Goal: Transaction & Acquisition: Purchase product/service

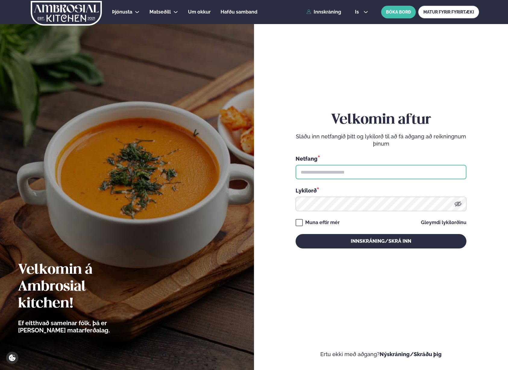
click at [308, 171] on input "text" at bounding box center [380, 172] width 171 height 14
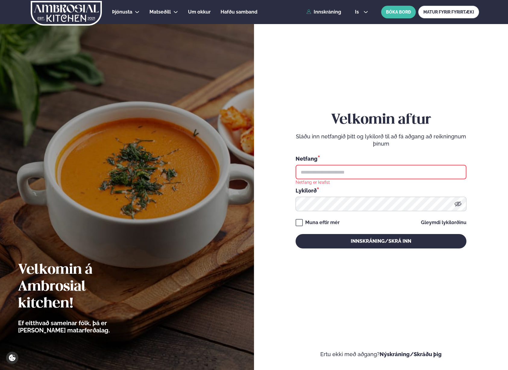
type input "**********"
click at [366, 249] on div "**********" at bounding box center [380, 180] width 171 height 137
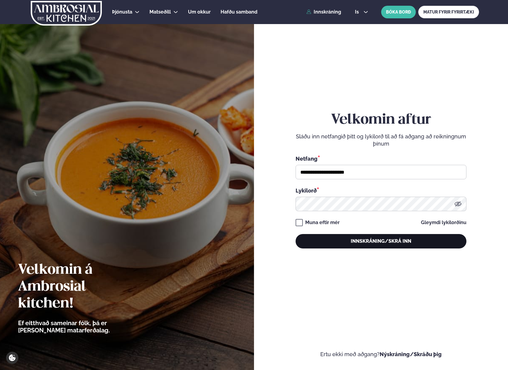
click at [366, 247] on button "Innskráning/Skrá inn" at bounding box center [380, 241] width 171 height 14
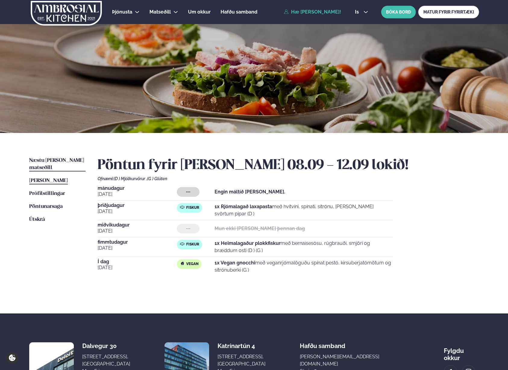
click at [75, 161] on span "Næstu [PERSON_NAME] matseðill" at bounding box center [56, 164] width 55 height 12
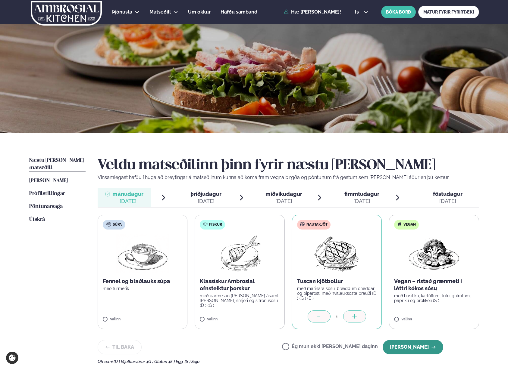
click at [402, 349] on button "[PERSON_NAME]" at bounding box center [413, 347] width 61 height 14
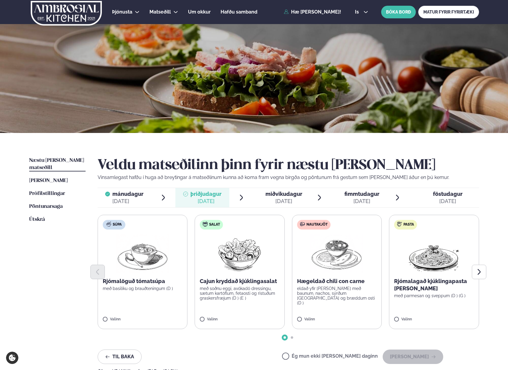
click at [127, 309] on label "Súpa Rjómalöguð tómatsúpa með basilíku og brauðteningum (D ) Valinn" at bounding box center [143, 272] width 90 height 114
click at [409, 361] on button "[PERSON_NAME]" at bounding box center [413, 357] width 61 height 14
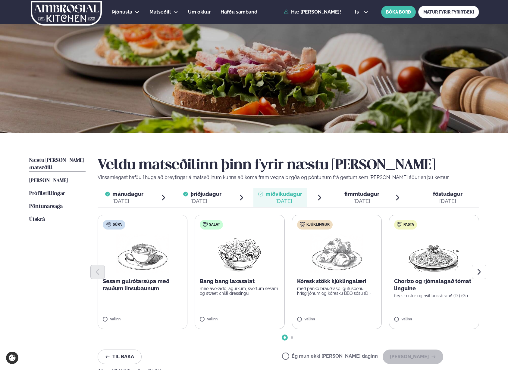
click at [310, 359] on label "Ég mun ekki [PERSON_NAME] daginn" at bounding box center [330, 357] width 96 height 6
click at [443, 360] on div "Ég mun ekki [PERSON_NAME] daginn [PERSON_NAME]" at bounding box center [362, 357] width 161 height 14
click at [421, 361] on button "[PERSON_NAME]" at bounding box center [413, 357] width 61 height 14
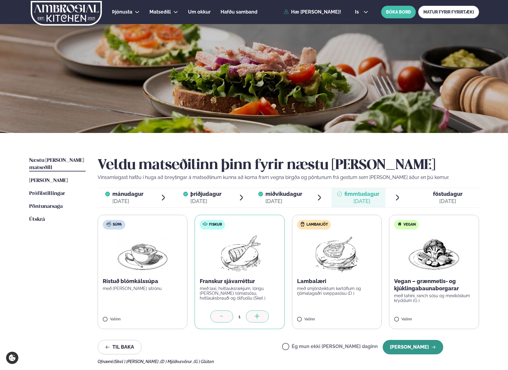
click at [410, 349] on button "[PERSON_NAME]" at bounding box center [413, 347] width 61 height 14
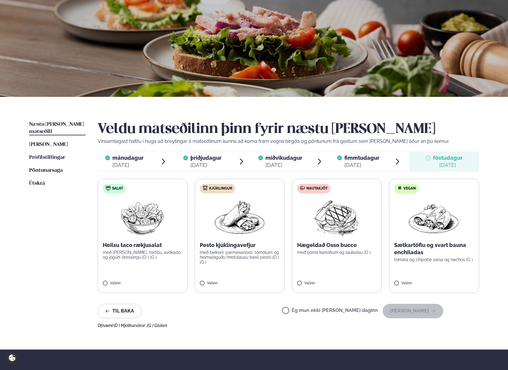
scroll to position [37, 0]
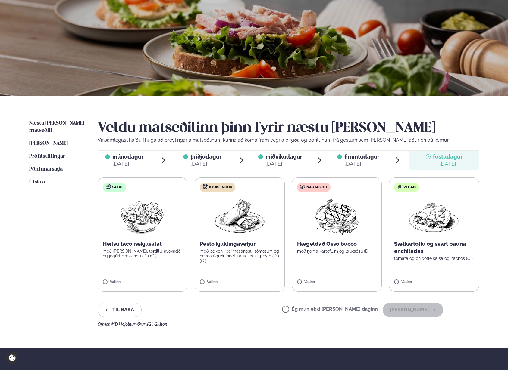
click at [115, 286] on div "Valinn" at bounding box center [143, 283] width 80 height 7
click at [420, 312] on button "[PERSON_NAME]" at bounding box center [413, 310] width 61 height 14
